Goal: Task Accomplishment & Management: Use online tool/utility

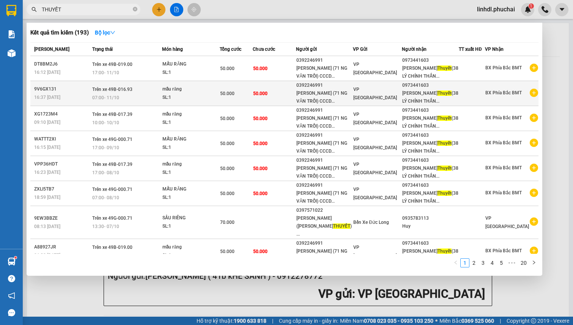
type input "THUYẾT"
click at [318, 88] on div "0392246991" at bounding box center [324, 86] width 56 height 8
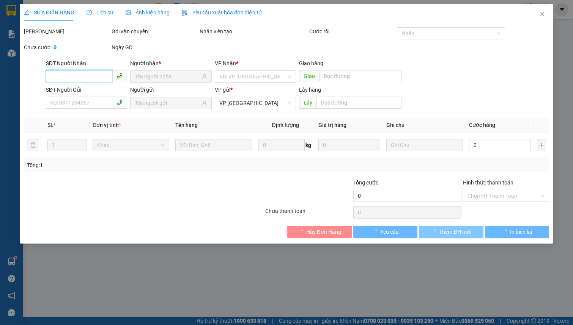
type input "0973441603"
type input "0392246991"
type input "50.000"
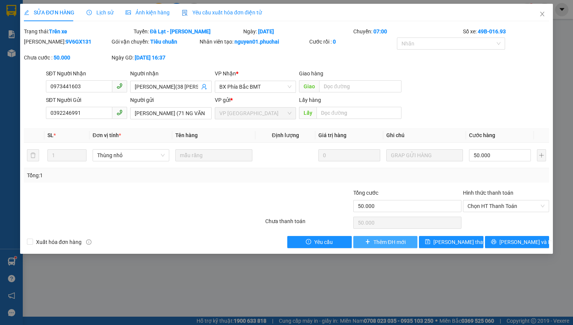
click at [381, 241] on span "Thêm ĐH mới" at bounding box center [389, 242] width 32 height 8
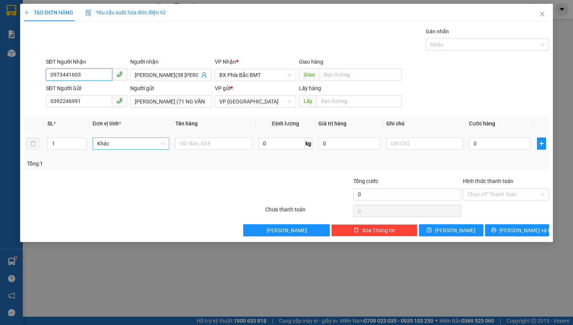
click at [108, 142] on span "Khác" at bounding box center [131, 143] width 68 height 11
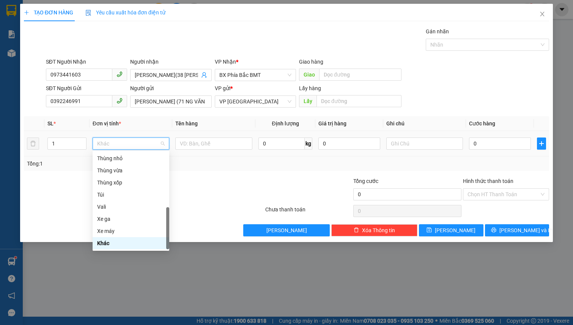
type input "H"
drag, startPoint x: 122, startPoint y: 174, endPoint x: 135, endPoint y: 161, distance: 18.8
click at [122, 173] on div "Hộp" at bounding box center [131, 171] width 68 height 8
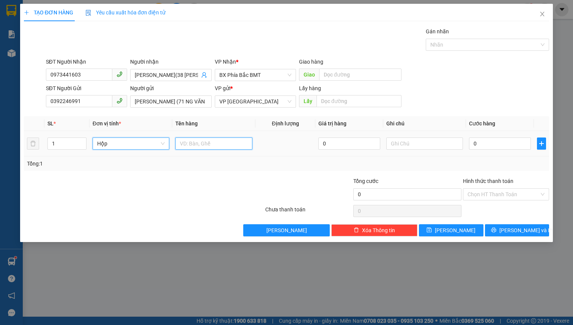
click at [195, 144] on input "text" at bounding box center [213, 144] width 77 height 12
type input "MÂU RĂNG"
click at [486, 142] on input "0" at bounding box center [500, 144] width 62 height 12
type input "5"
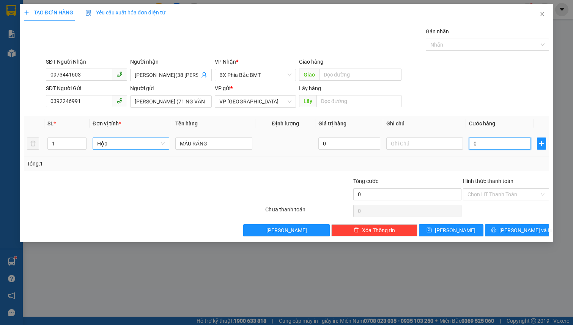
type input "5"
type input "50"
type input "500"
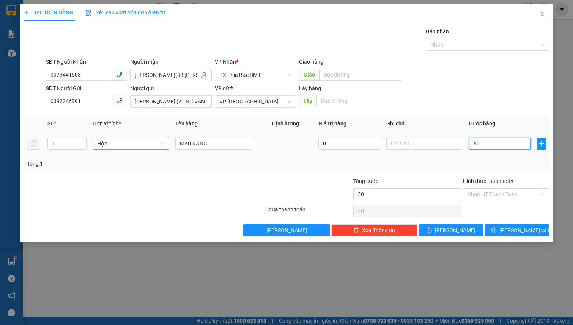
type input "500"
type input "5.000"
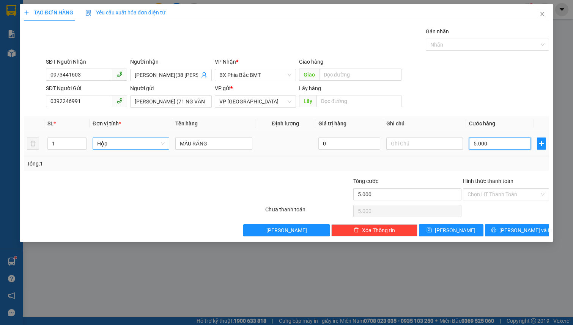
type input "50.000"
click at [515, 195] on input "Hình thức thanh toán" at bounding box center [503, 194] width 72 height 11
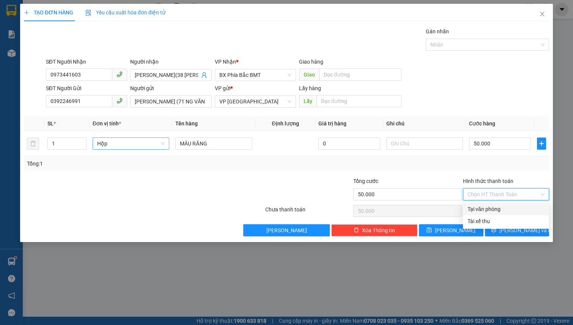
click at [502, 212] on div "Tại văn phòng" at bounding box center [505, 209] width 77 height 8
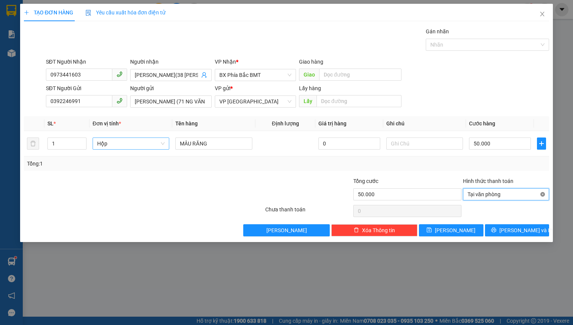
type input "50.000"
click at [516, 231] on span "[PERSON_NAME] và In" at bounding box center [525, 230] width 53 height 8
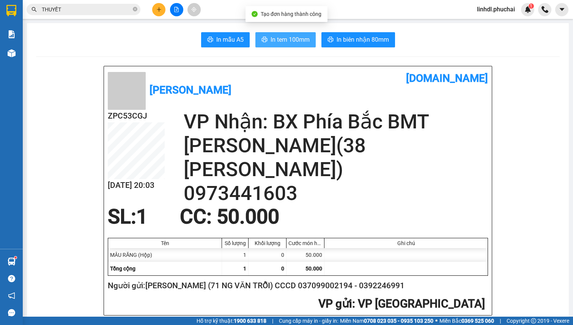
click at [274, 38] on span "In tem 100mm" at bounding box center [289, 39] width 39 height 9
click at [508, 9] on span "linhdl.phuchai" at bounding box center [496, 9] width 50 height 9
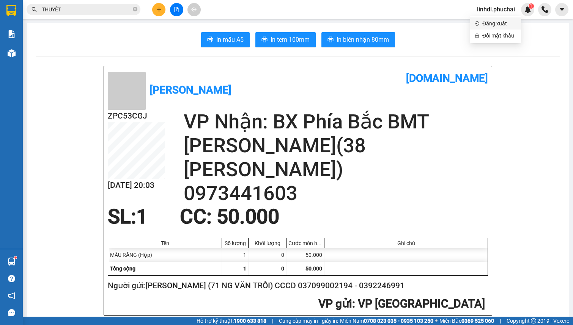
click at [496, 24] on span "Đăng xuất" at bounding box center [499, 23] width 34 height 8
